Goal: Transaction & Acquisition: Purchase product/service

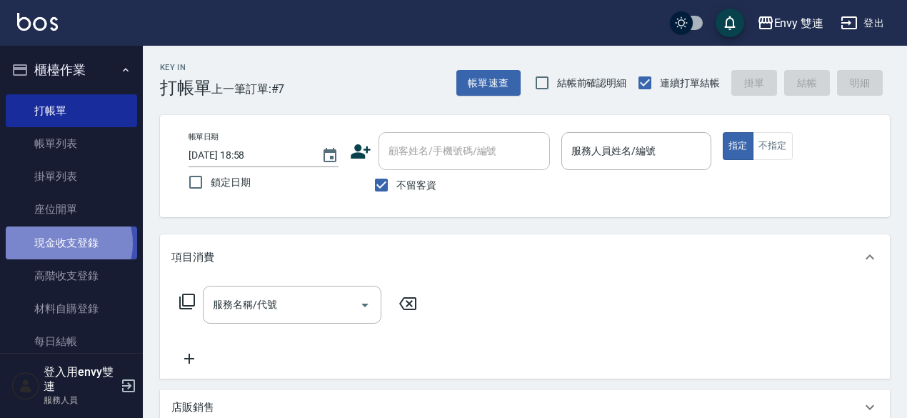
click at [67, 243] on link "現金收支登錄" at bounding box center [71, 242] width 131 height 33
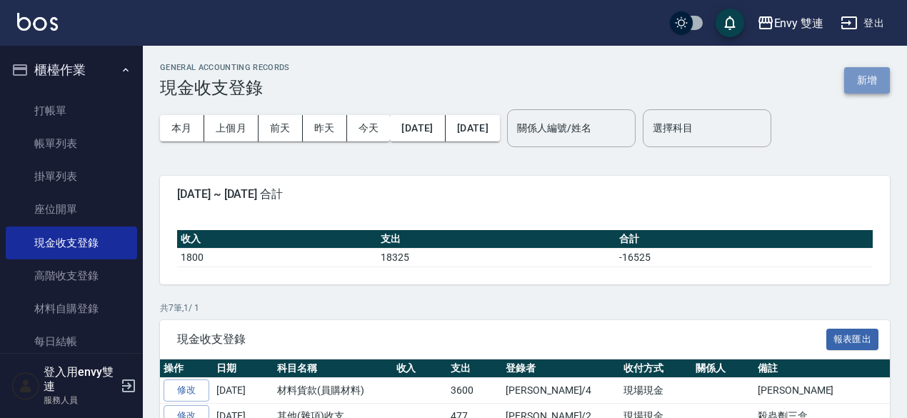
click at [869, 75] on button "新增" at bounding box center [867, 80] width 46 height 26
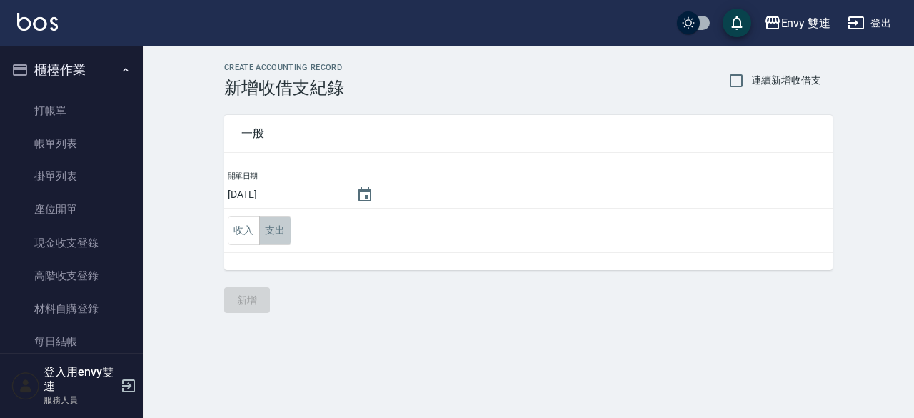
click at [273, 233] on button "支出" at bounding box center [275, 230] width 32 height 29
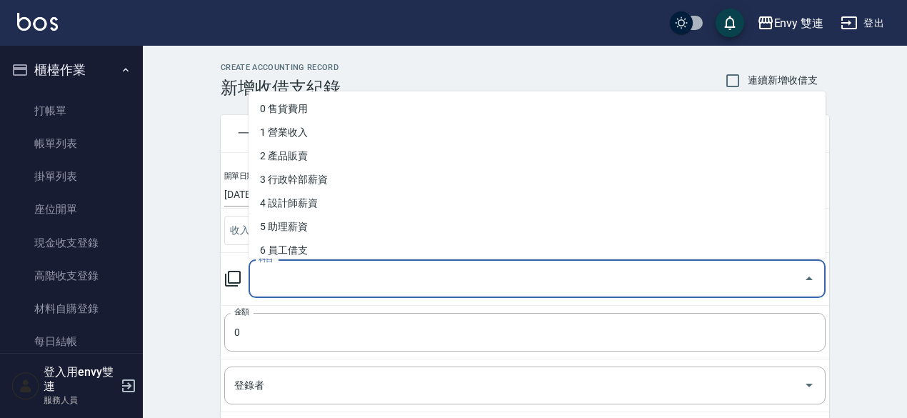
click at [272, 271] on input "科目" at bounding box center [526, 278] width 543 height 25
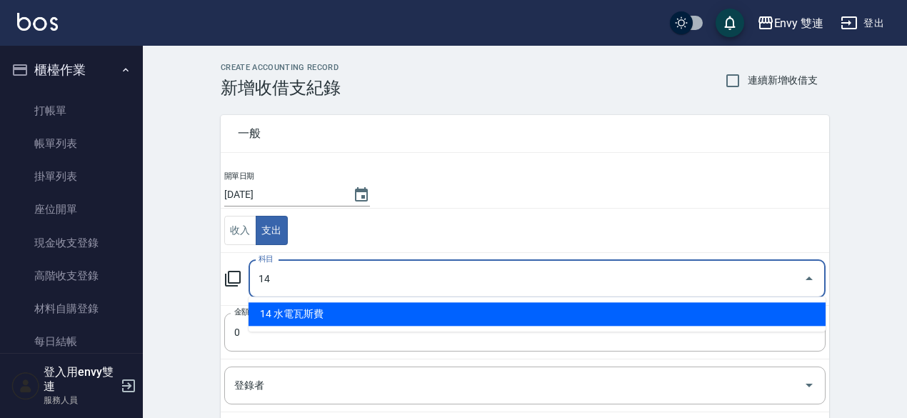
click at [311, 318] on li "14 水電瓦斯費" at bounding box center [536, 314] width 577 height 24
type input "14 水電瓦斯費"
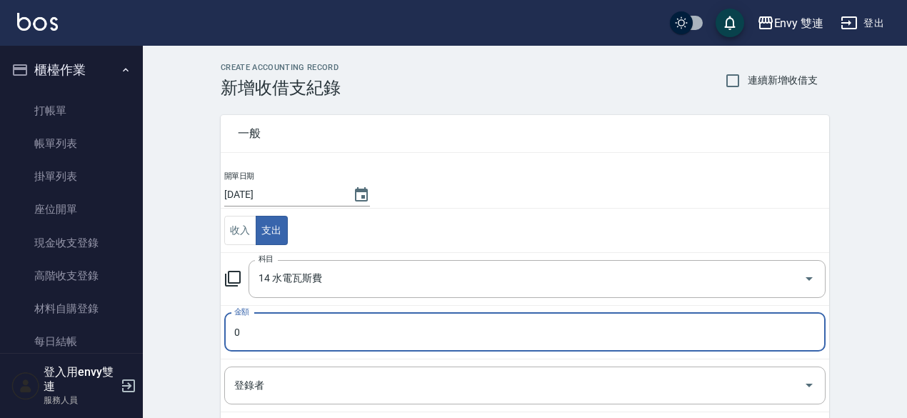
click at [303, 333] on input "0" at bounding box center [524, 332] width 601 height 39
type input "01563"
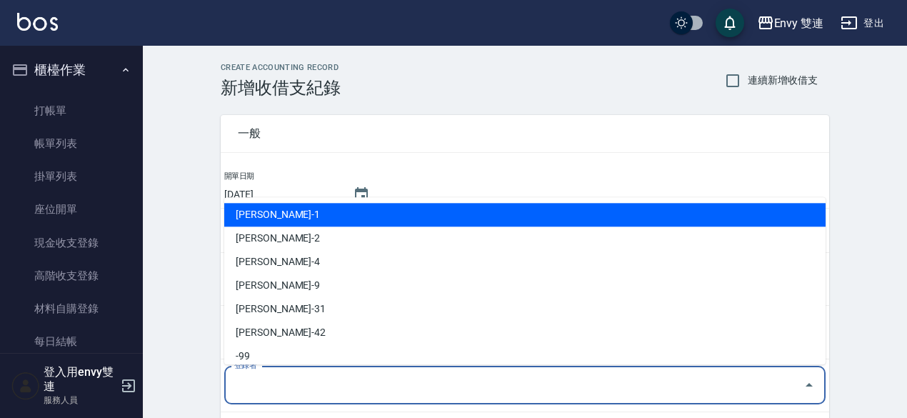
click at [284, 385] on input "登錄者" at bounding box center [514, 385] width 567 height 25
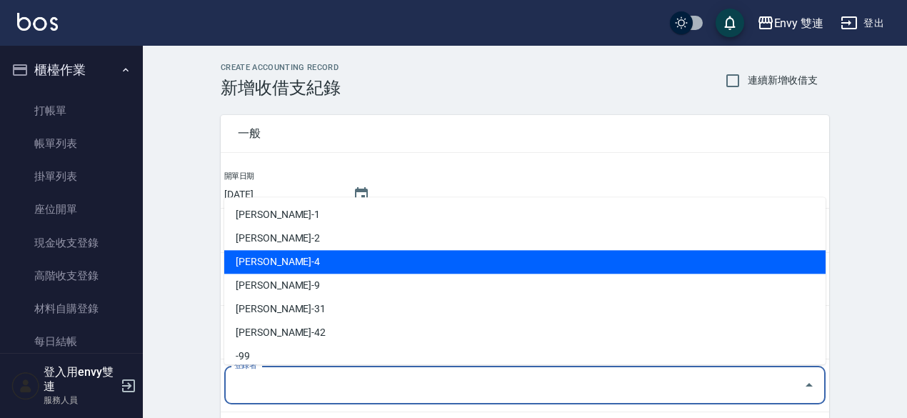
click at [273, 266] on li "[PERSON_NAME]-4" at bounding box center [524, 262] width 601 height 24
type input "[PERSON_NAME]-4"
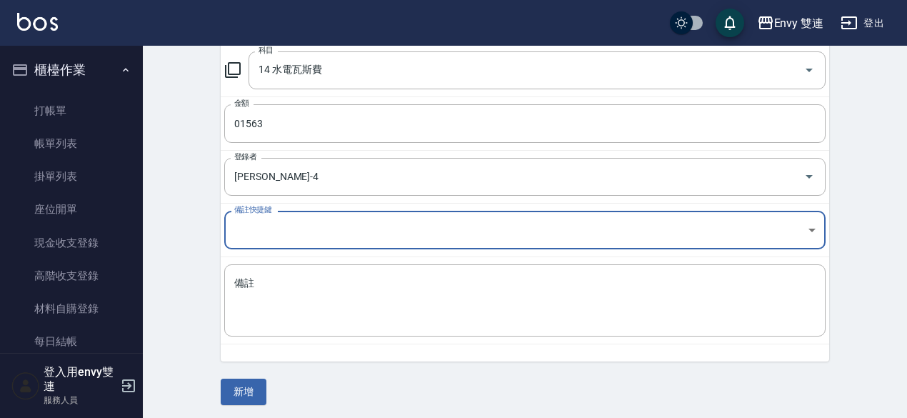
scroll to position [210, 0]
click at [286, 281] on textarea "備註" at bounding box center [524, 299] width 581 height 49
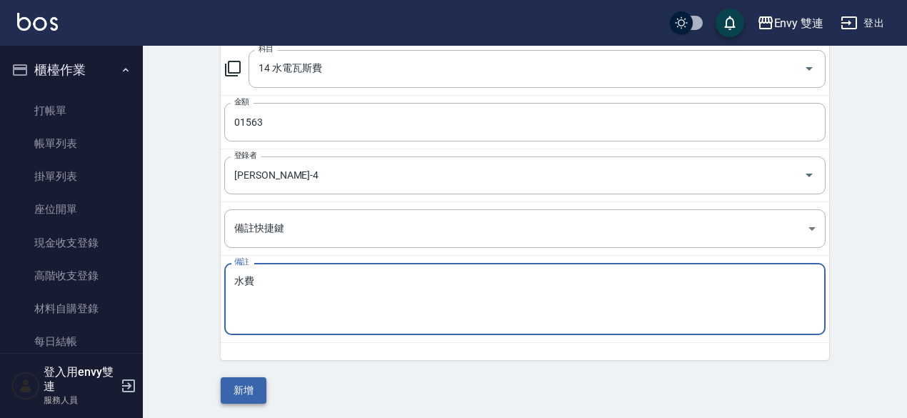
type textarea "水費"
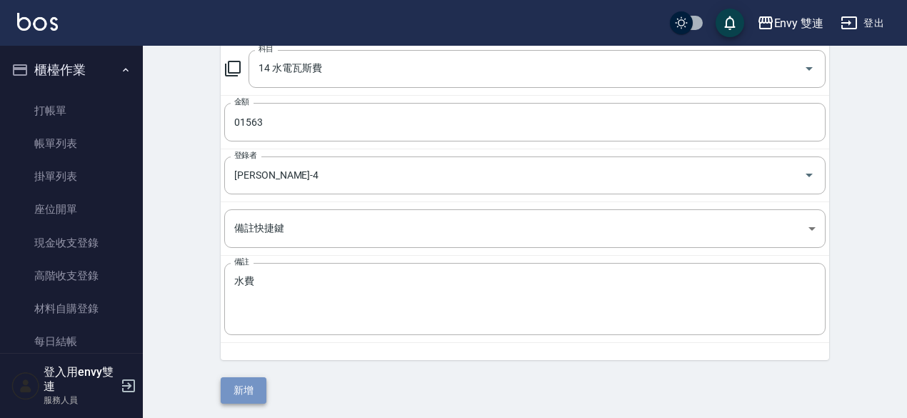
click at [241, 393] on button "新增" at bounding box center [244, 390] width 46 height 26
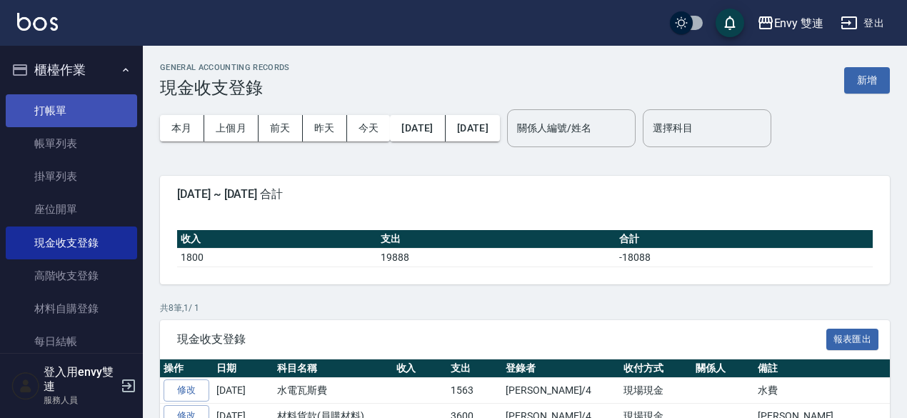
drag, startPoint x: 94, startPoint y: 89, endPoint x: 92, endPoint y: 101, distance: 12.3
click at [92, 101] on ul "打帳單 帳單列表 掛單列表 座位開單 現金收支登錄 高階收支登錄 材料自購登錄 每日結帳 排班表 掃碼打卡" at bounding box center [71, 260] width 131 height 342
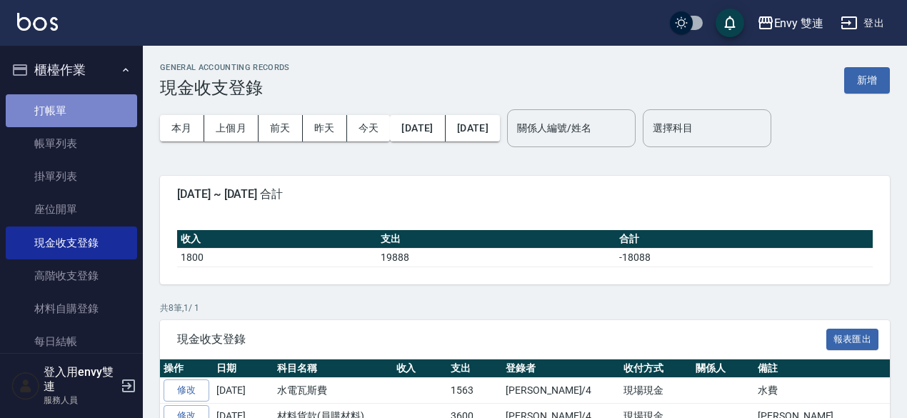
click at [92, 101] on link "打帳單" at bounding box center [71, 110] width 131 height 33
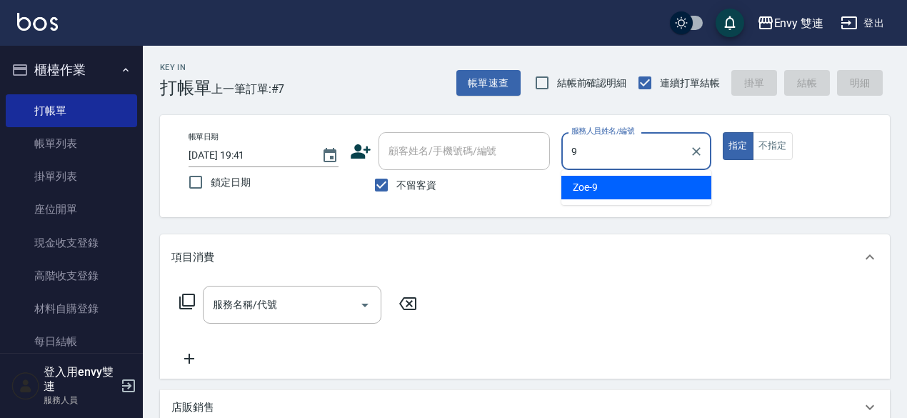
type input "Zoe-9"
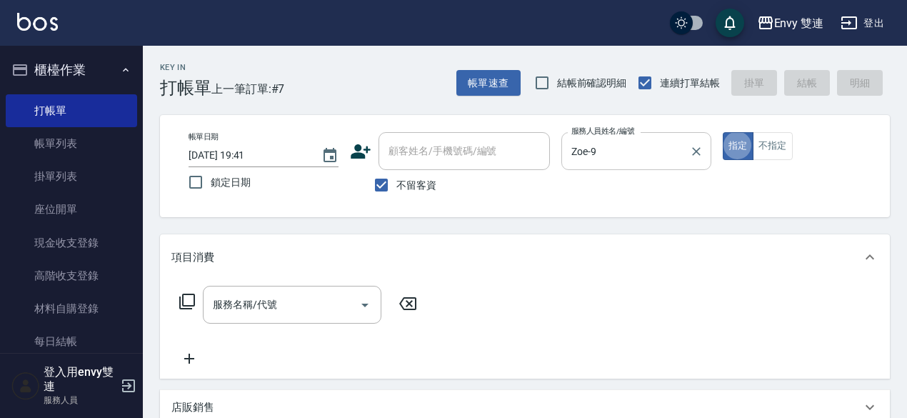
type button "true"
click at [338, 289] on div "服務名稱/代號" at bounding box center [292, 305] width 178 height 38
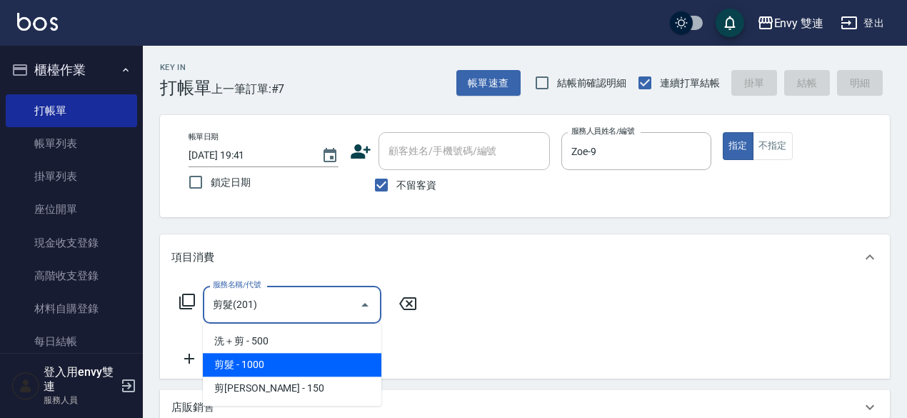
type input "剪髮(201)"
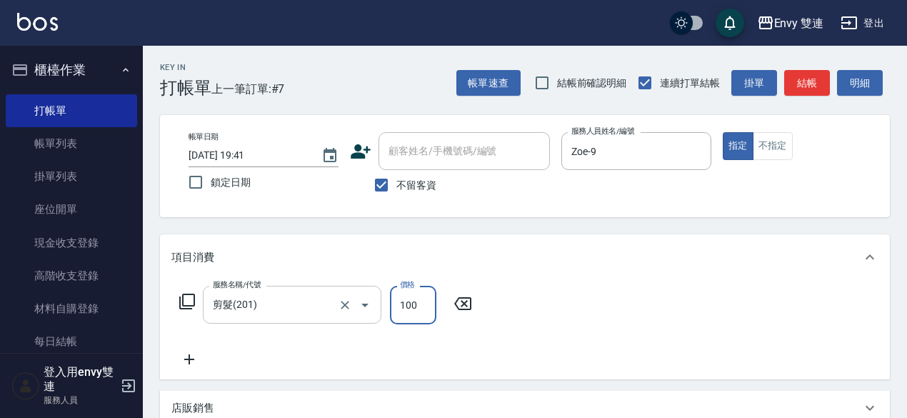
scroll to position [304, 0]
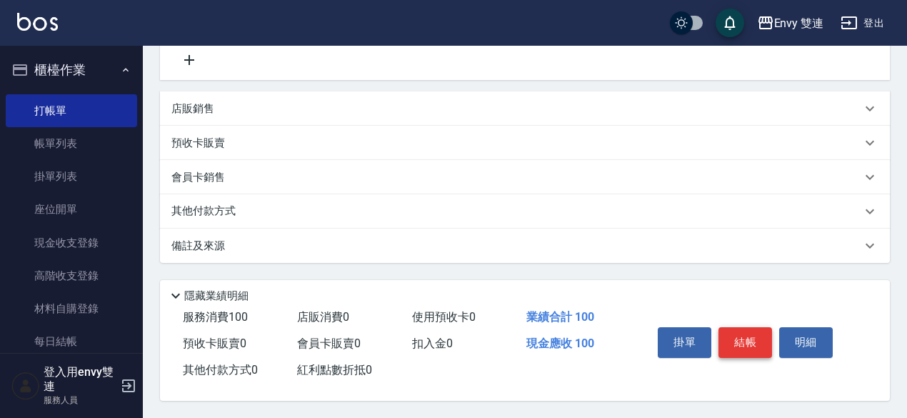
type input "100"
click at [725, 332] on button "結帳" at bounding box center [745, 342] width 54 height 30
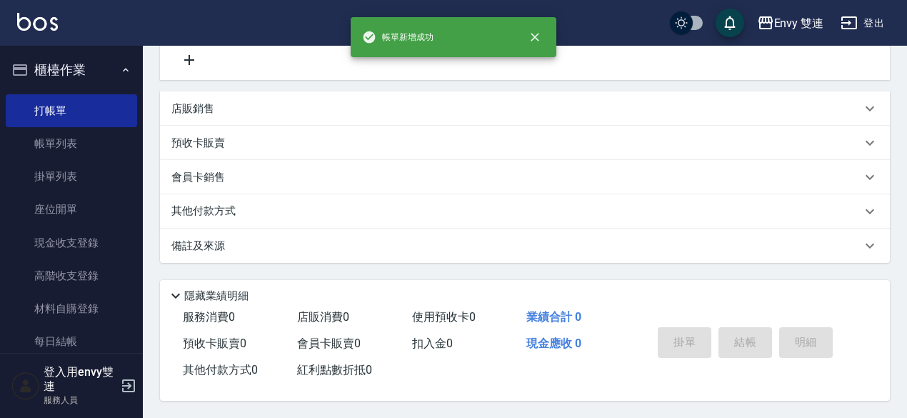
scroll to position [0, 0]
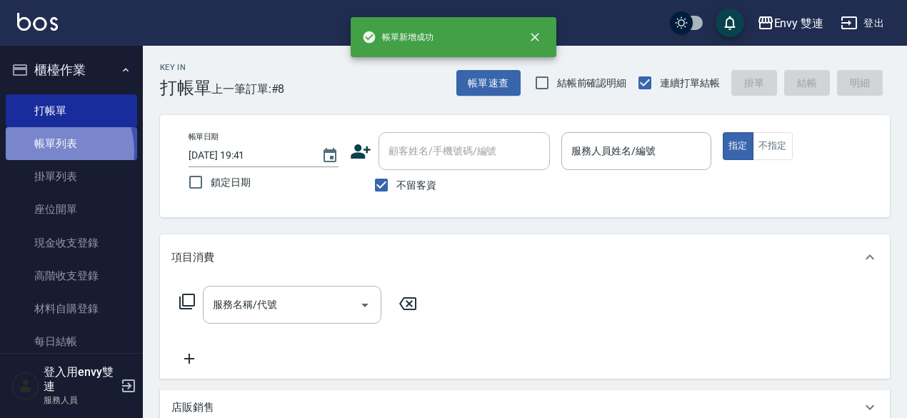
click at [54, 151] on link "帳單列表" at bounding box center [71, 143] width 131 height 33
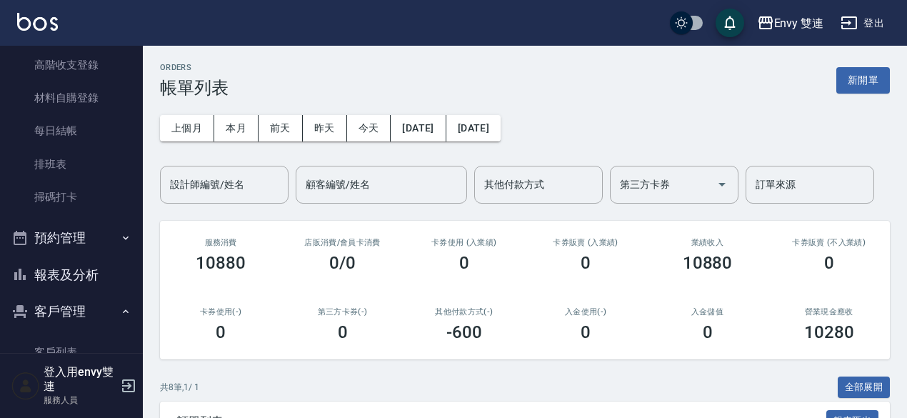
scroll to position [278, 0]
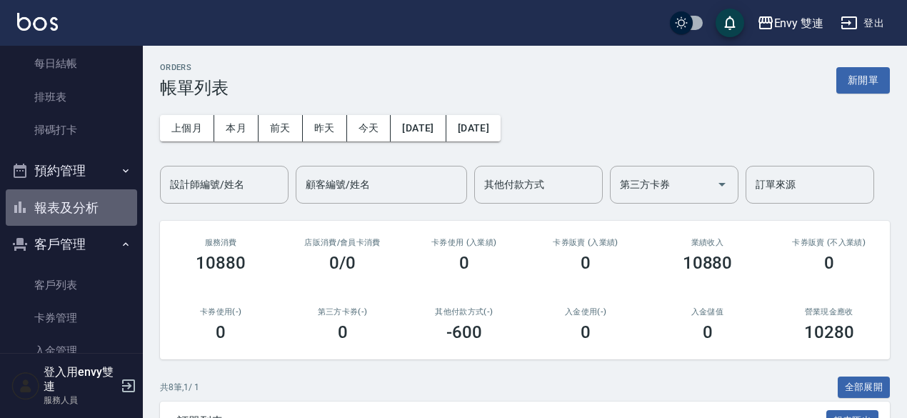
click at [85, 205] on button "報表及分析" at bounding box center [71, 207] width 131 height 37
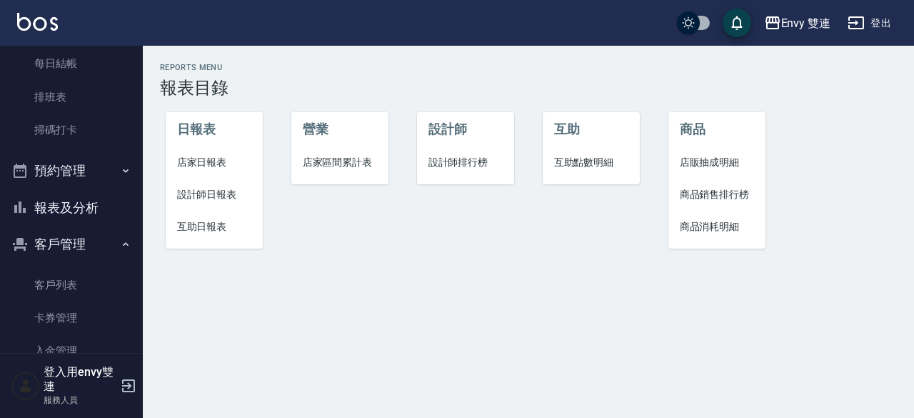
click at [196, 195] on span "設計師日報表" at bounding box center [214, 194] width 75 height 15
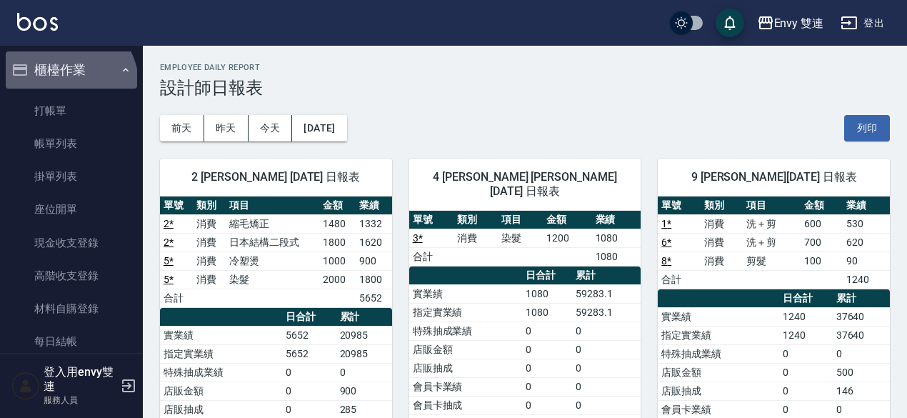
click at [59, 87] on button "櫃檯作業" at bounding box center [71, 69] width 131 height 37
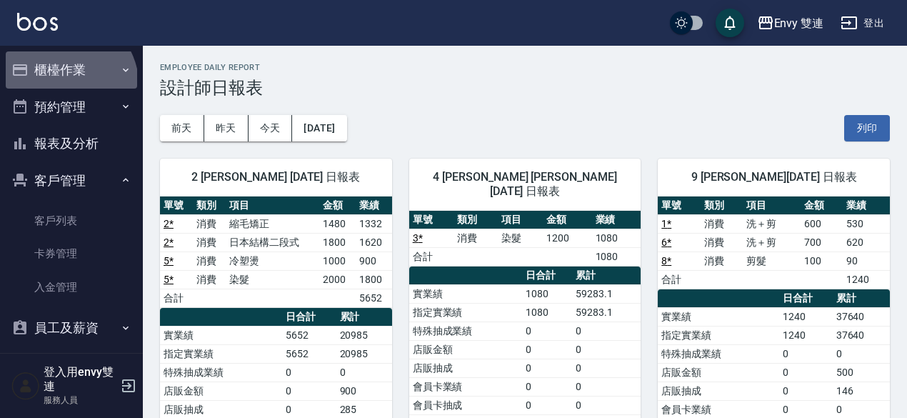
click at [59, 89] on ul "櫃檯作業 打帳單 帳單列表 掛單列表 座位開單 現金收支登錄 高階收支登錄 材料自購登錄 每日結帳 排班表 掃碼打卡 預約管理 預約管理 單日預約紀錄 單週預…" at bounding box center [71, 235] width 131 height 379
click at [64, 76] on button "櫃檯作業" at bounding box center [71, 69] width 131 height 37
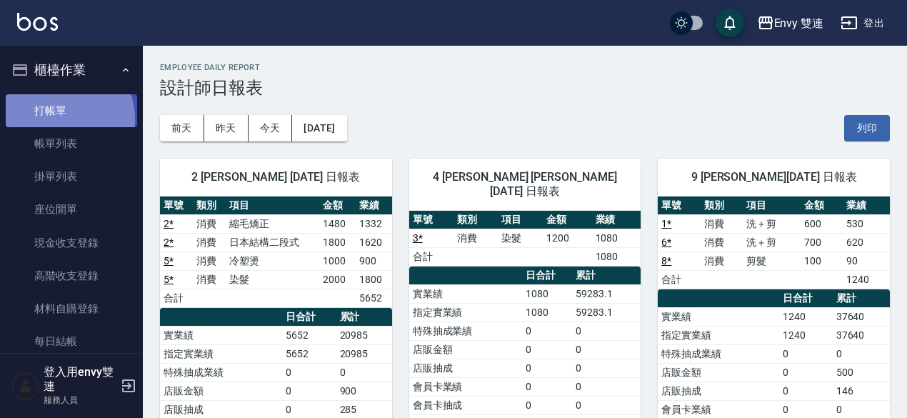
click at [60, 119] on link "打帳單" at bounding box center [71, 110] width 131 height 33
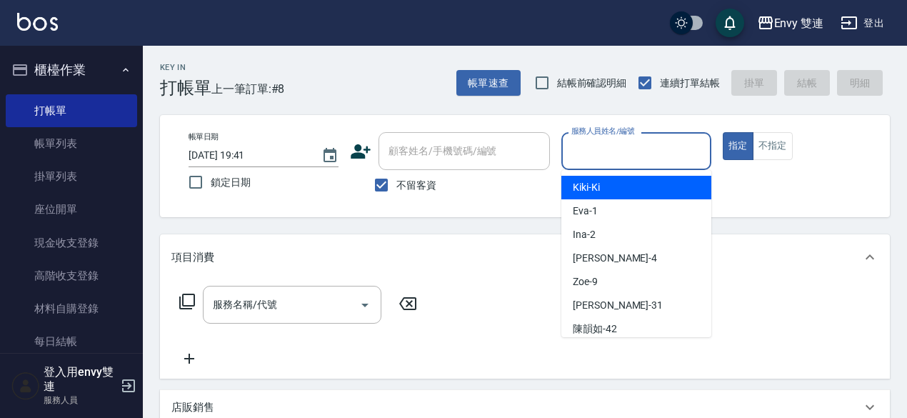
click at [586, 143] on input "服務人員姓名/編號" at bounding box center [636, 150] width 137 height 25
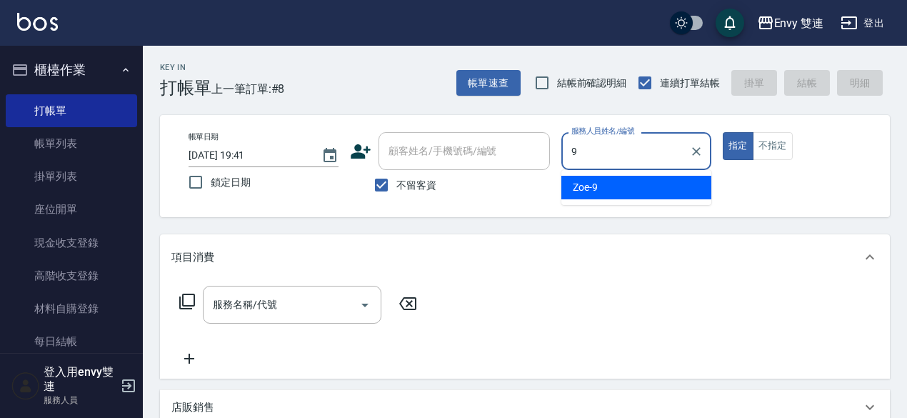
type input "Zoe-9"
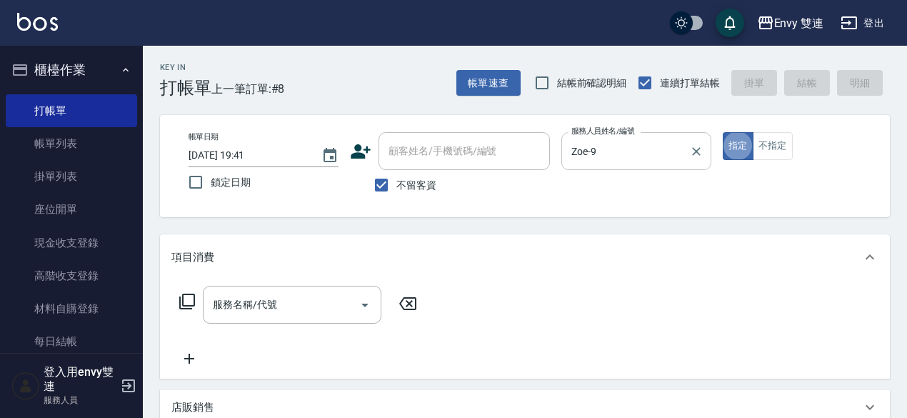
type button "true"
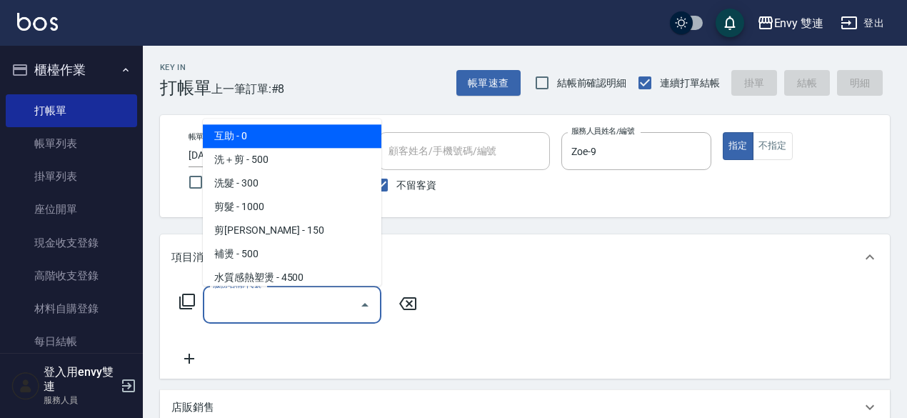
click at [323, 301] on input "服務名稱/代號" at bounding box center [281, 304] width 144 height 25
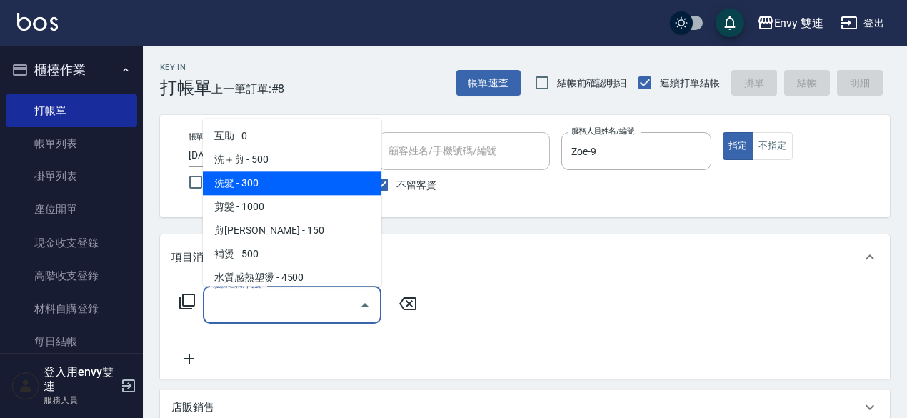
click at [286, 181] on span "洗髮 - 300" at bounding box center [292, 183] width 178 height 24
type input "洗髮(101)"
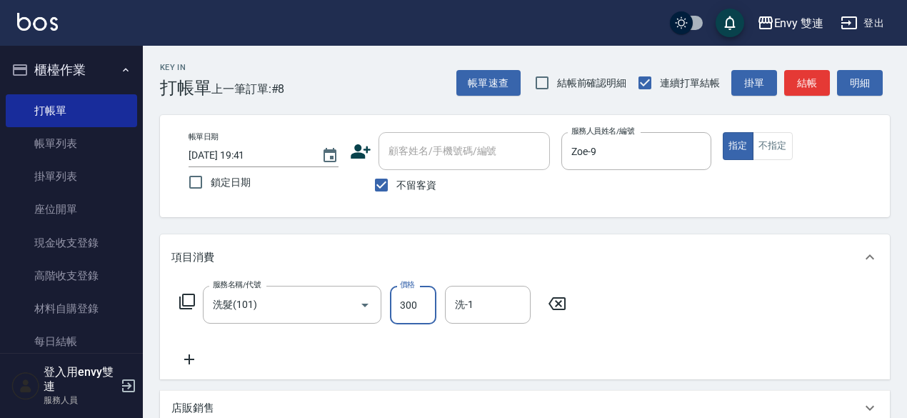
click at [418, 303] on input "300" at bounding box center [413, 305] width 46 height 39
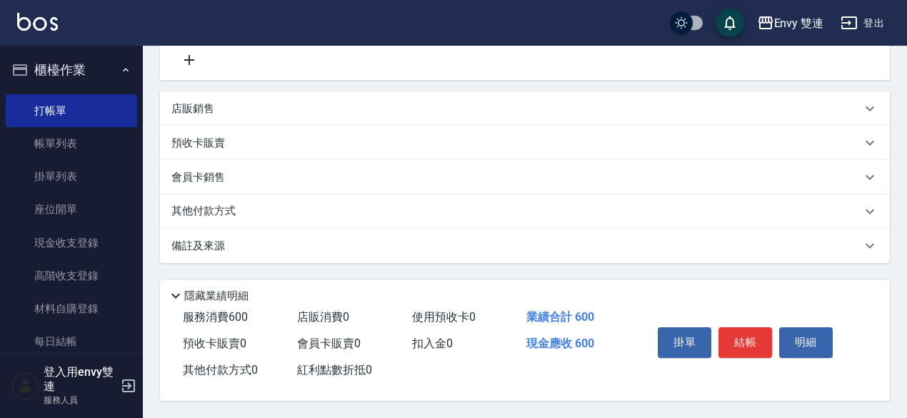
scroll to position [304, 0]
type input "600"
click at [737, 336] on button "結帳" at bounding box center [745, 342] width 54 height 30
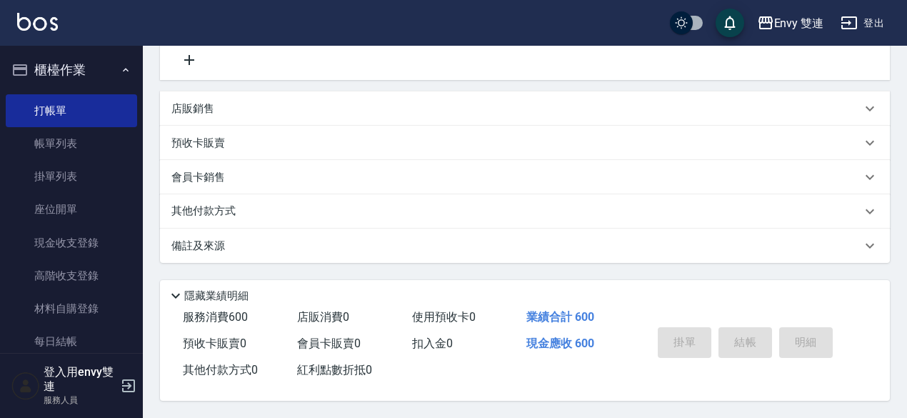
type input "[DATE] 19:42"
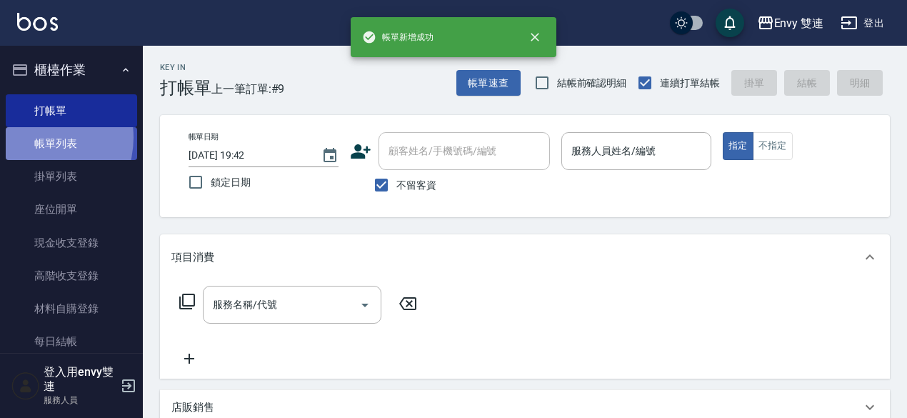
click at [33, 138] on link "帳單列表" at bounding box center [71, 143] width 131 height 33
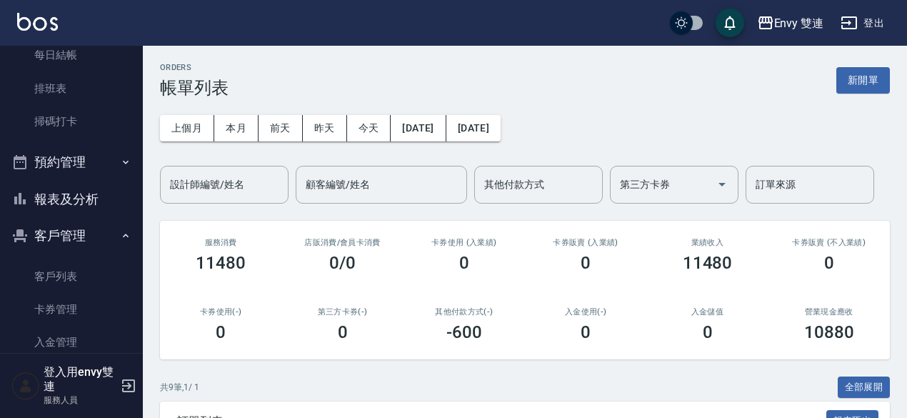
scroll to position [291, 0]
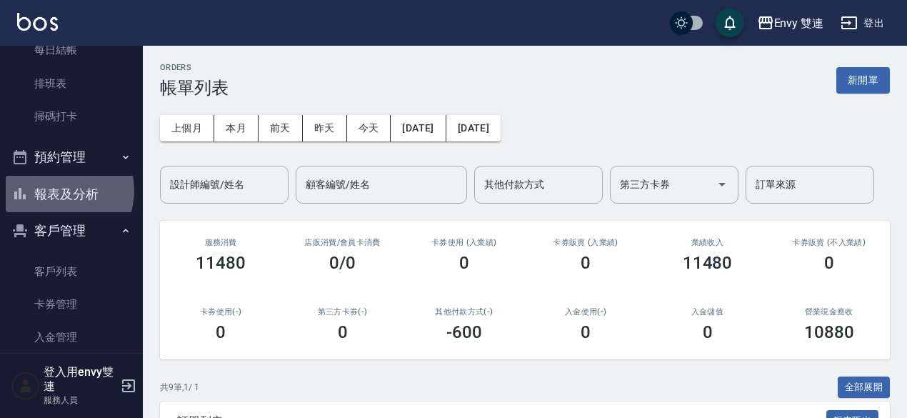
click at [55, 190] on button "報表及分析" at bounding box center [71, 194] width 131 height 37
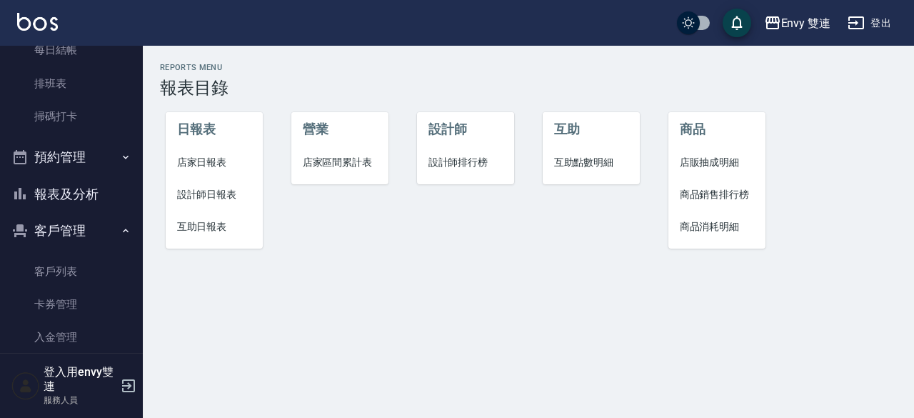
click at [179, 193] on span "設計師日報表" at bounding box center [214, 194] width 75 height 15
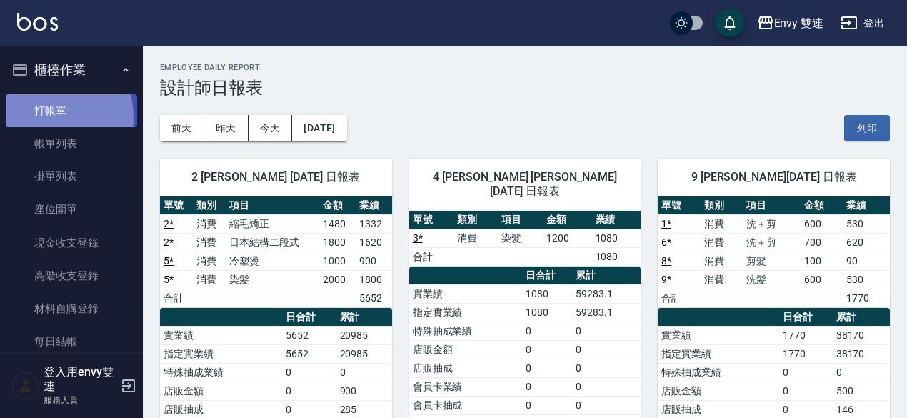
click at [34, 118] on link "打帳單" at bounding box center [71, 110] width 131 height 33
